Goal: Transaction & Acquisition: Purchase product/service

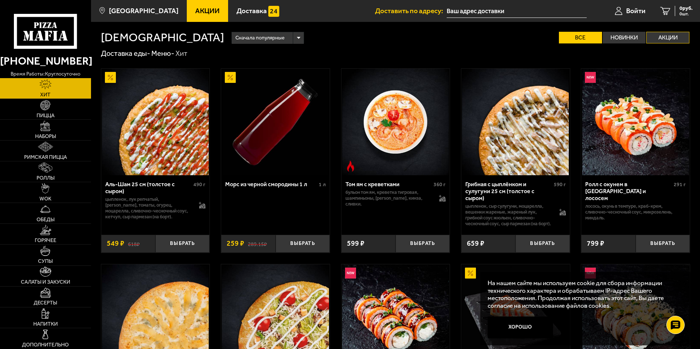
click at [663, 35] on label "Акции" at bounding box center [667, 38] width 43 height 12
click at [0, 0] on input "Акции" at bounding box center [0, 0] width 0 height 0
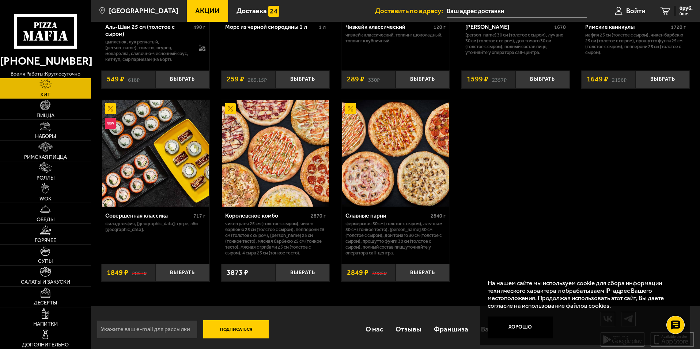
scroll to position [163, 0]
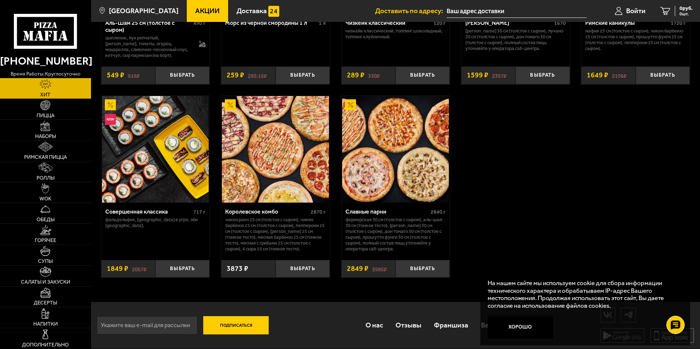
click at [399, 135] on img at bounding box center [395, 149] width 107 height 107
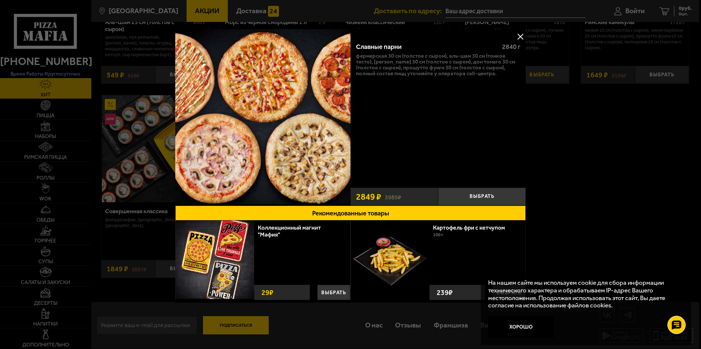
click at [541, 73] on div at bounding box center [350, 174] width 701 height 349
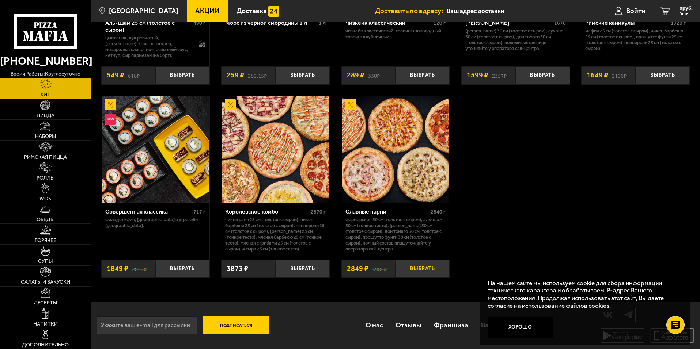
click at [428, 266] on button "Выбрать" at bounding box center [422, 269] width 54 height 18
click at [658, 10] on icon "1" at bounding box center [656, 11] width 10 height 8
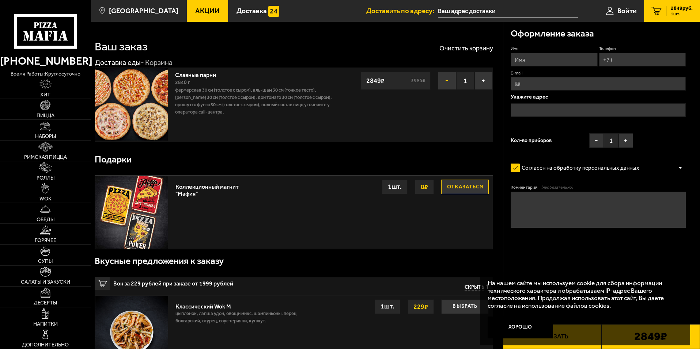
click at [445, 79] on button "−" at bounding box center [447, 81] width 18 height 18
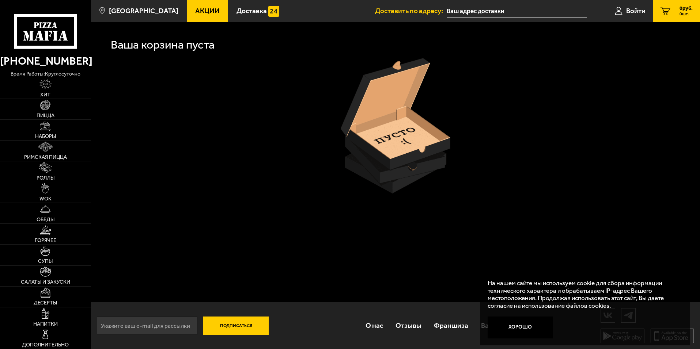
click at [202, 10] on span "Акции" at bounding box center [207, 10] width 24 height 7
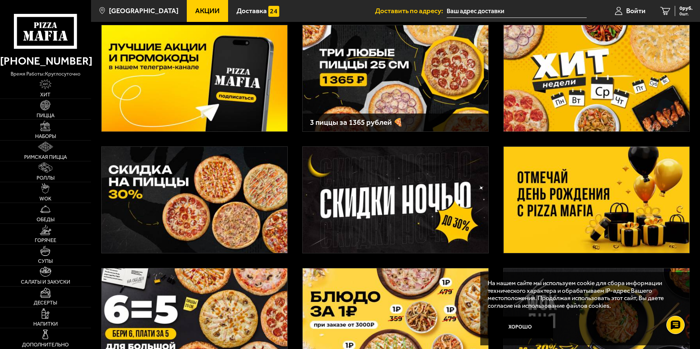
scroll to position [43, 0]
